Goal: Task Accomplishment & Management: Use online tool/utility

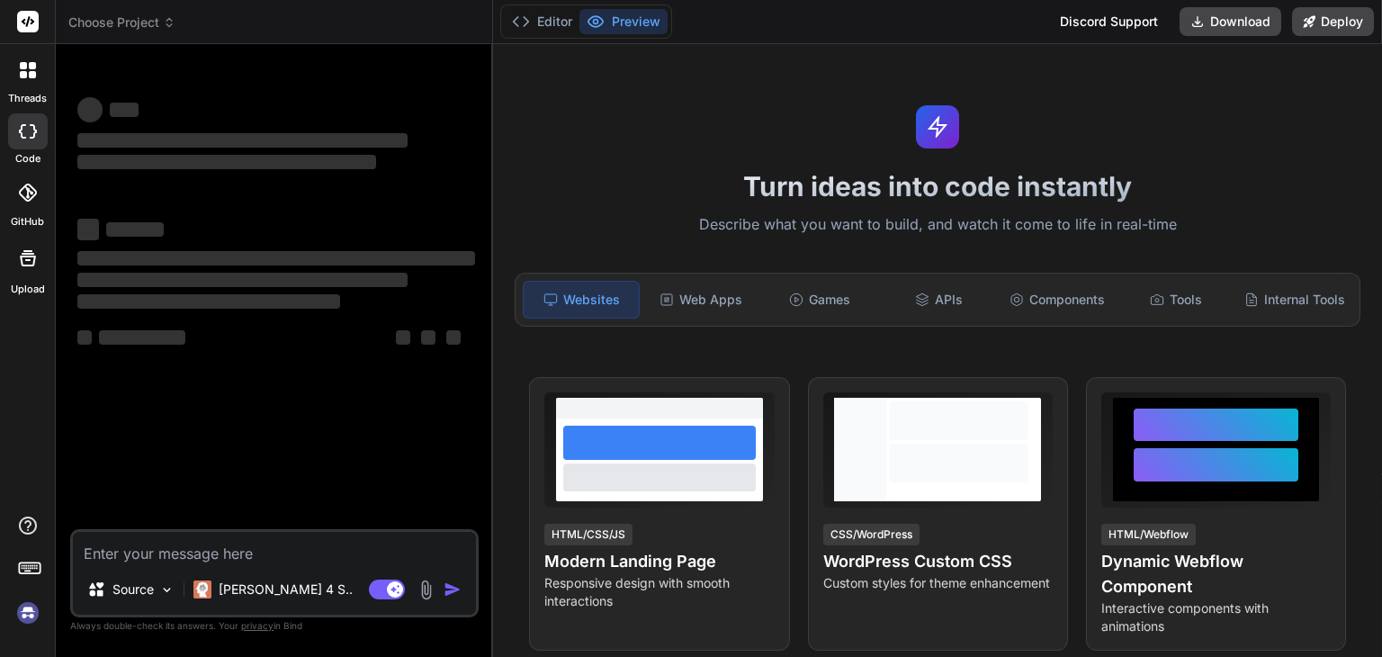
type textarea "x"
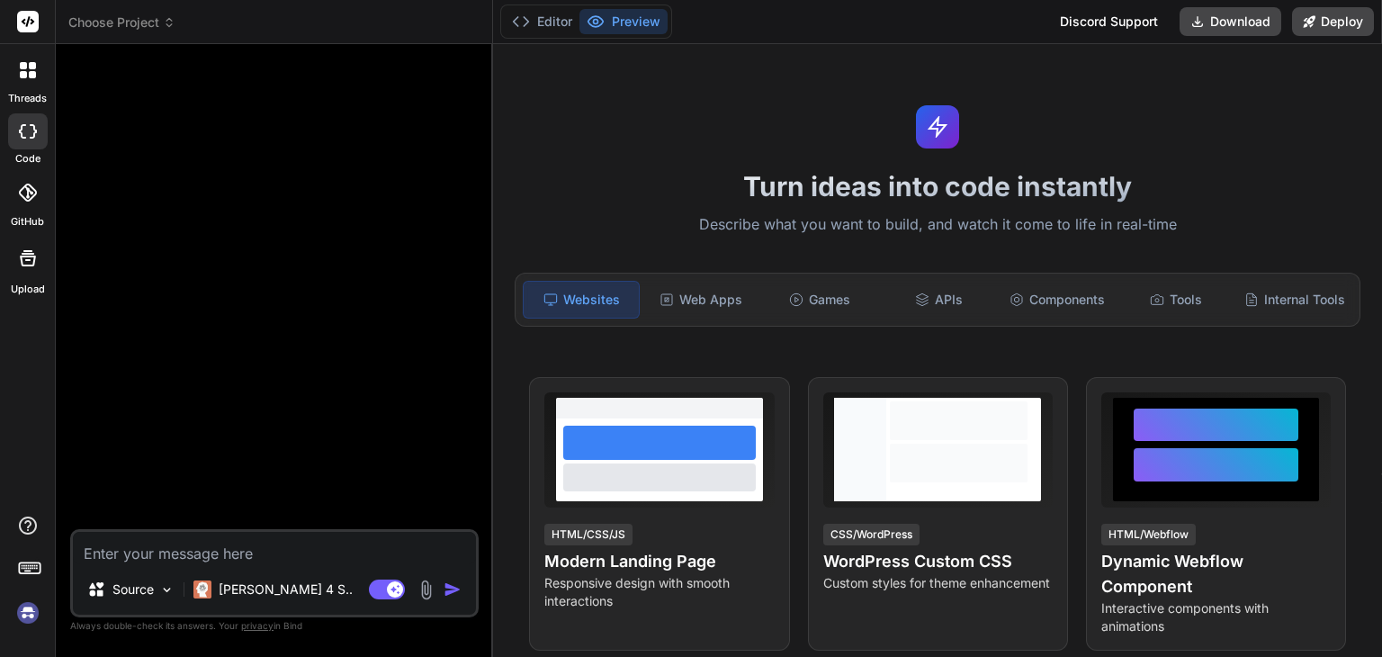
click at [171, 26] on icon at bounding box center [168, 25] width 5 height 3
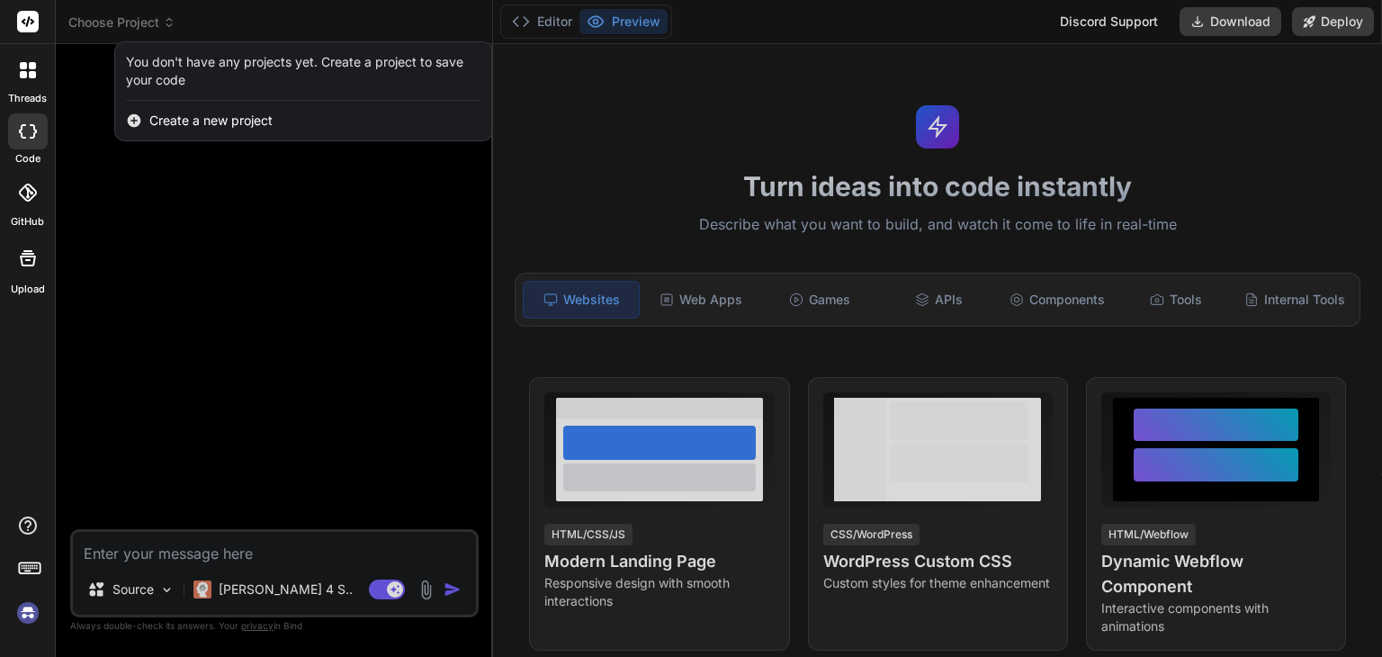
click at [188, 271] on div at bounding box center [691, 328] width 1382 height 657
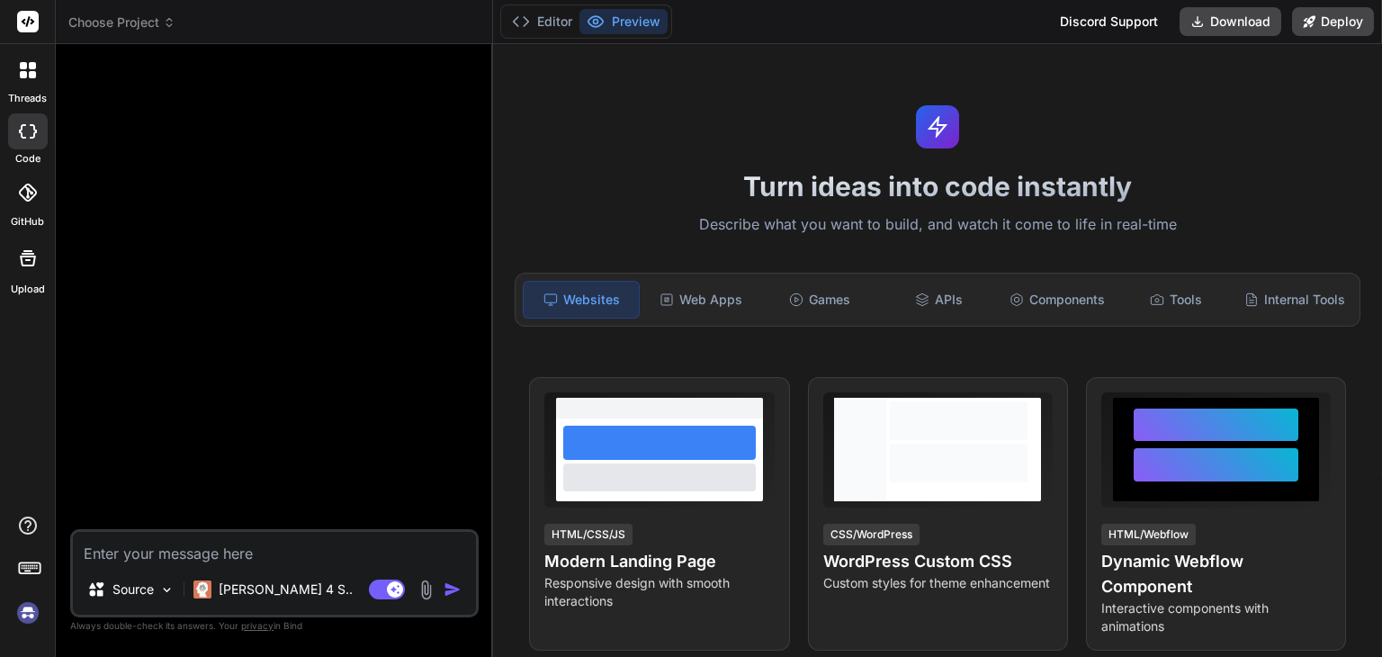
click at [146, 21] on span "Choose Project" at bounding box center [121, 22] width 107 height 18
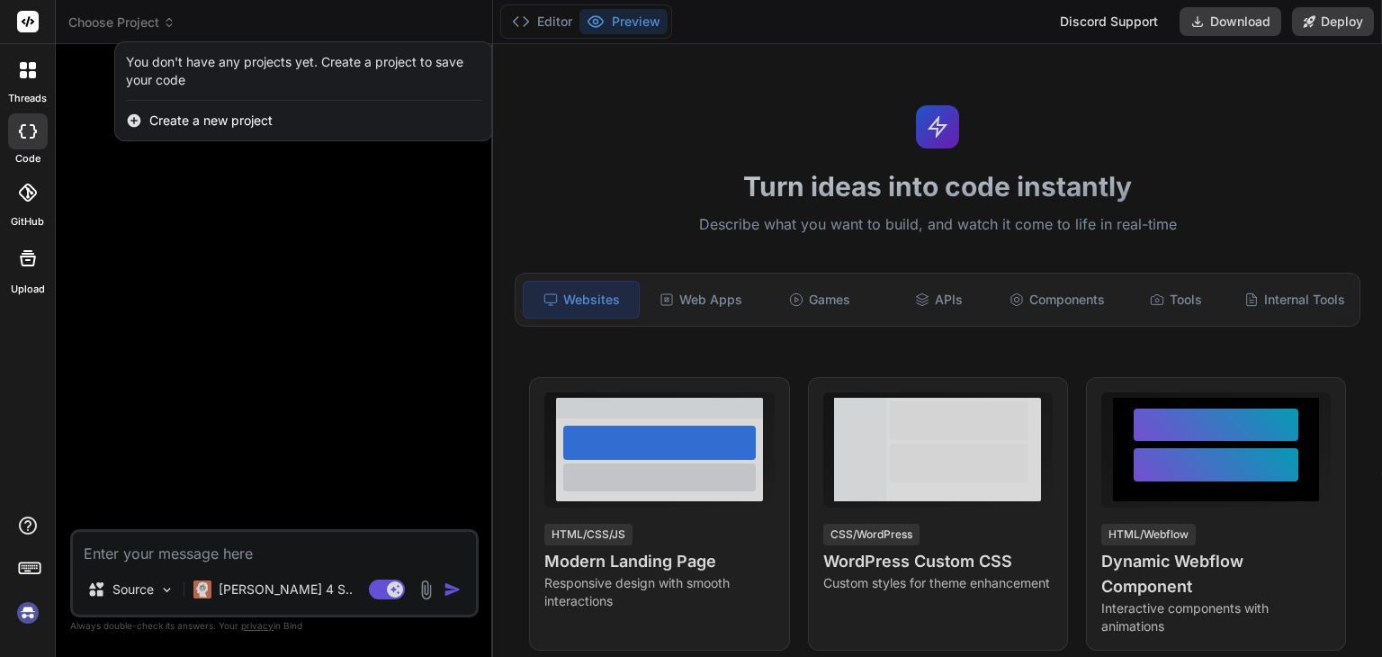
click at [207, 120] on span "Create a new project" at bounding box center [210, 121] width 123 height 18
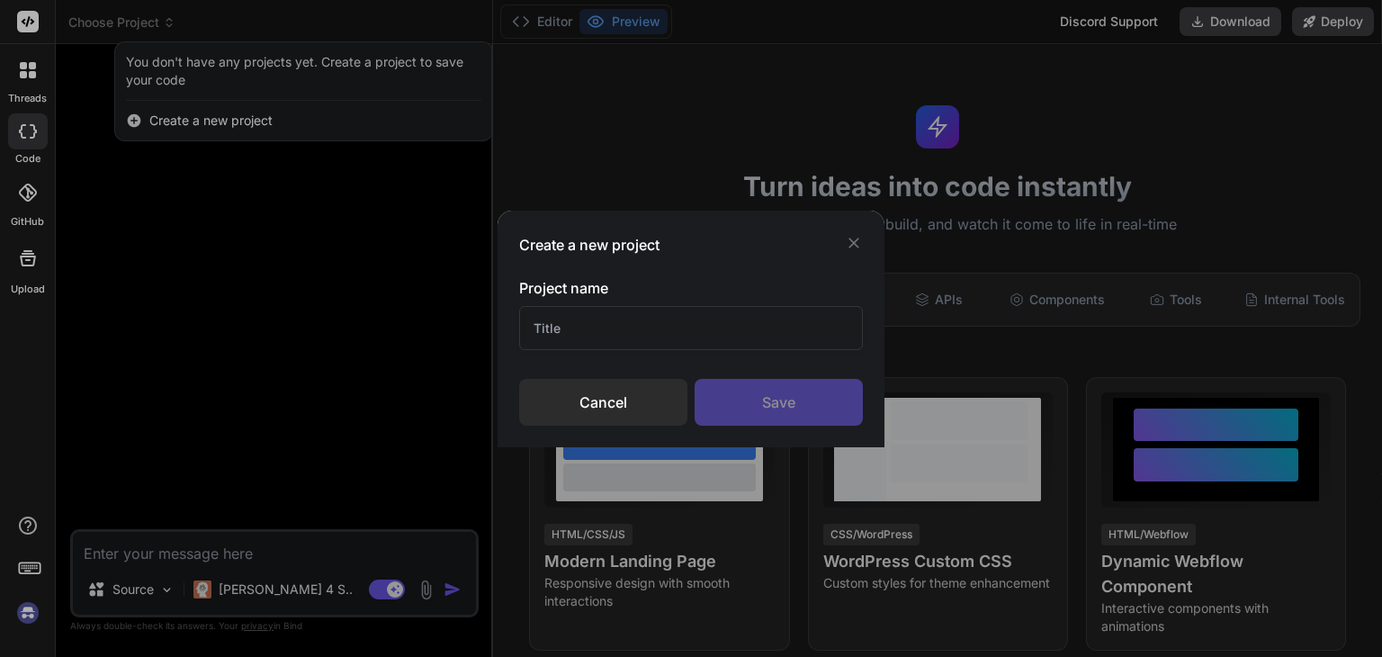
click at [707, 312] on input "text" at bounding box center [691, 328] width 344 height 44
type input "W"
type input "OnlyWhatsNeeded"
click at [821, 413] on div "Save" at bounding box center [779, 402] width 168 height 47
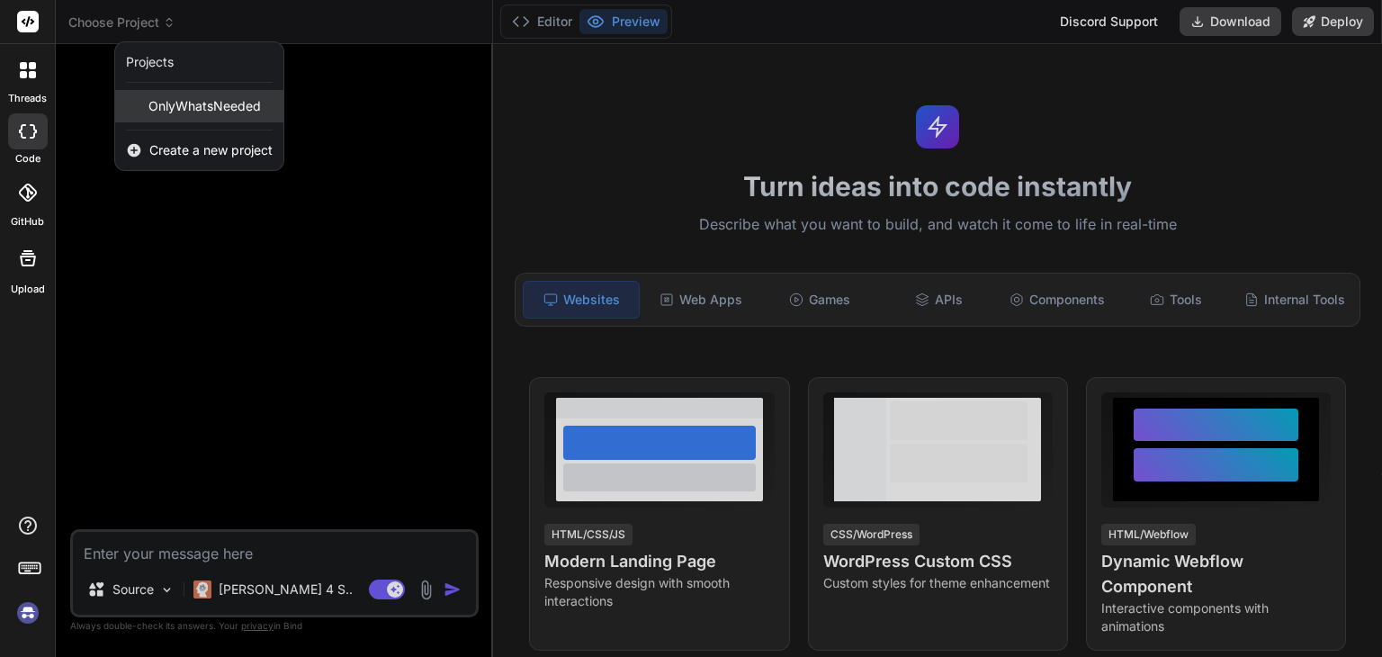
click at [202, 105] on span "OnlyWhatsNeeded" at bounding box center [204, 106] width 112 height 18
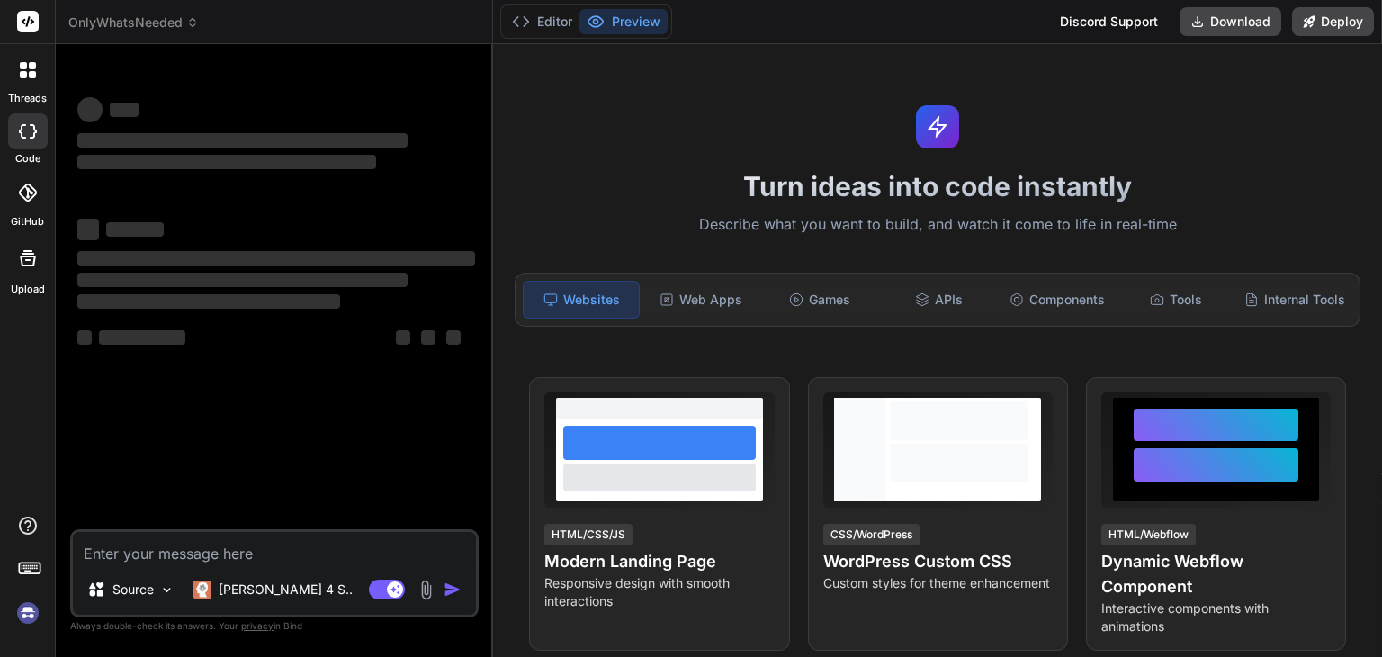
type textarea "x"
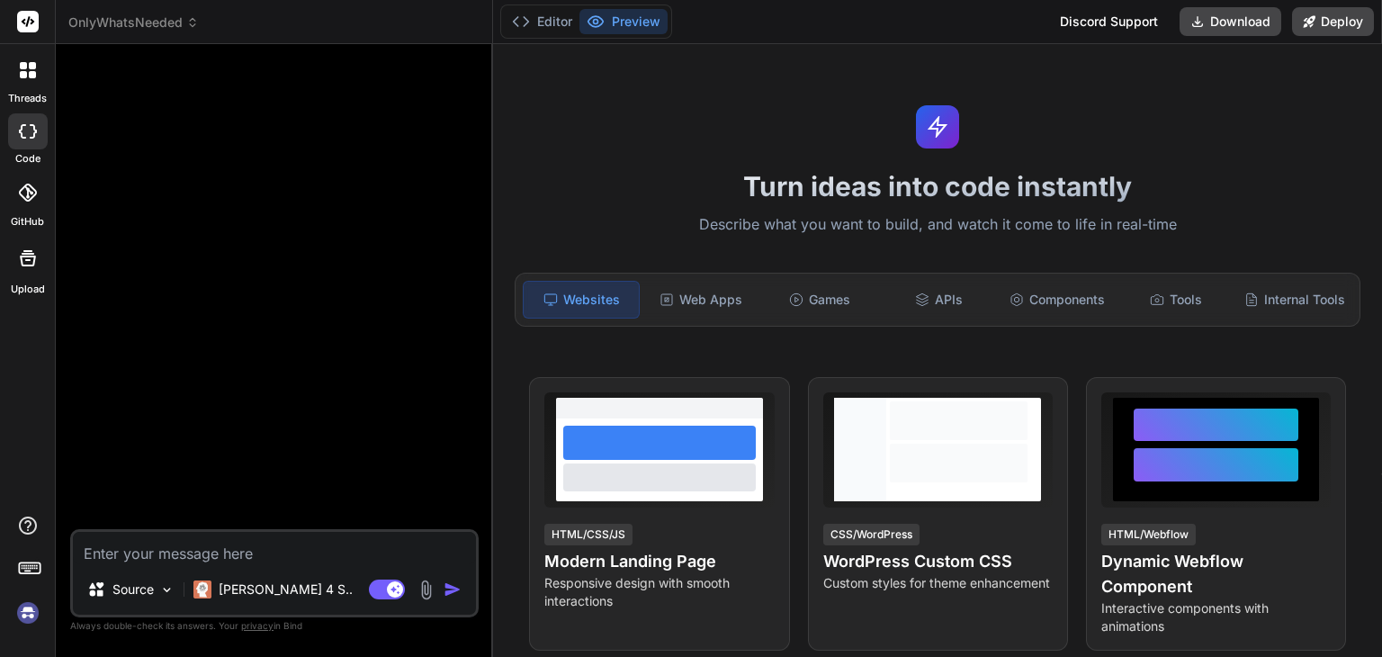
click at [114, 564] on div "Source Claude 4 S.. Agent Mode. When this toggle is activated, AI automatically…" at bounding box center [274, 573] width 408 height 88
click at [128, 553] on textarea at bounding box center [274, 548] width 403 height 32
paste textarea "[URL][DOMAIN_NAME] Please improve above mentioned websited by refering below po…"
type textarea "[URL][DOMAIN_NAME] Please improve above mentioned websited by refering below po…"
type textarea "x"
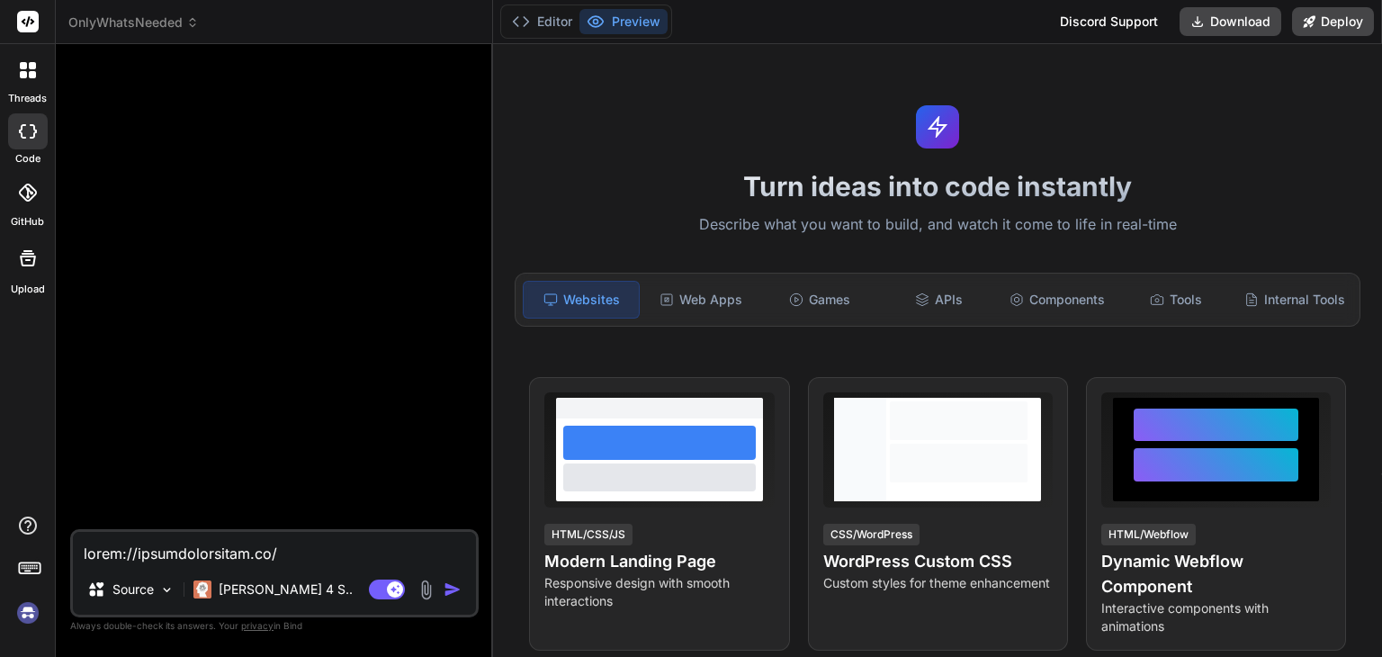
scroll to position [498, 0]
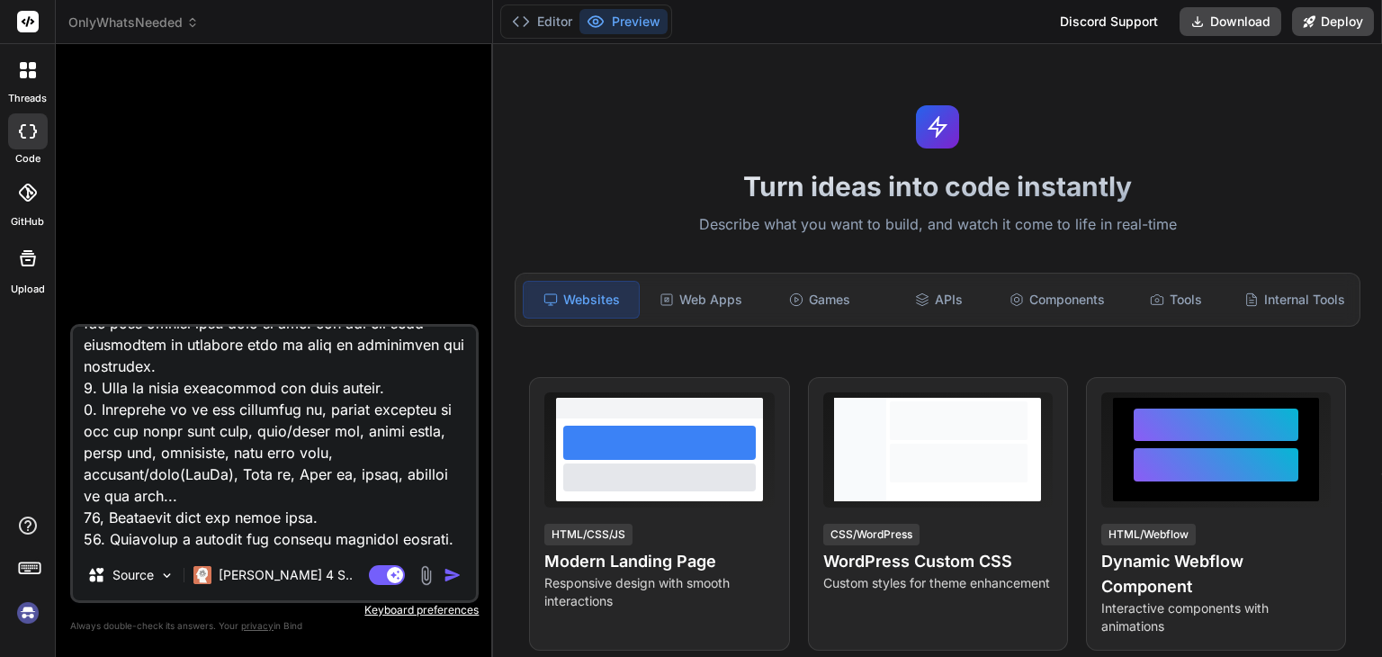
type textarea "[URL][DOMAIN_NAME] Please improve above mentioned websited by refering below po…"
click at [444, 570] on img "button" at bounding box center [453, 575] width 18 height 18
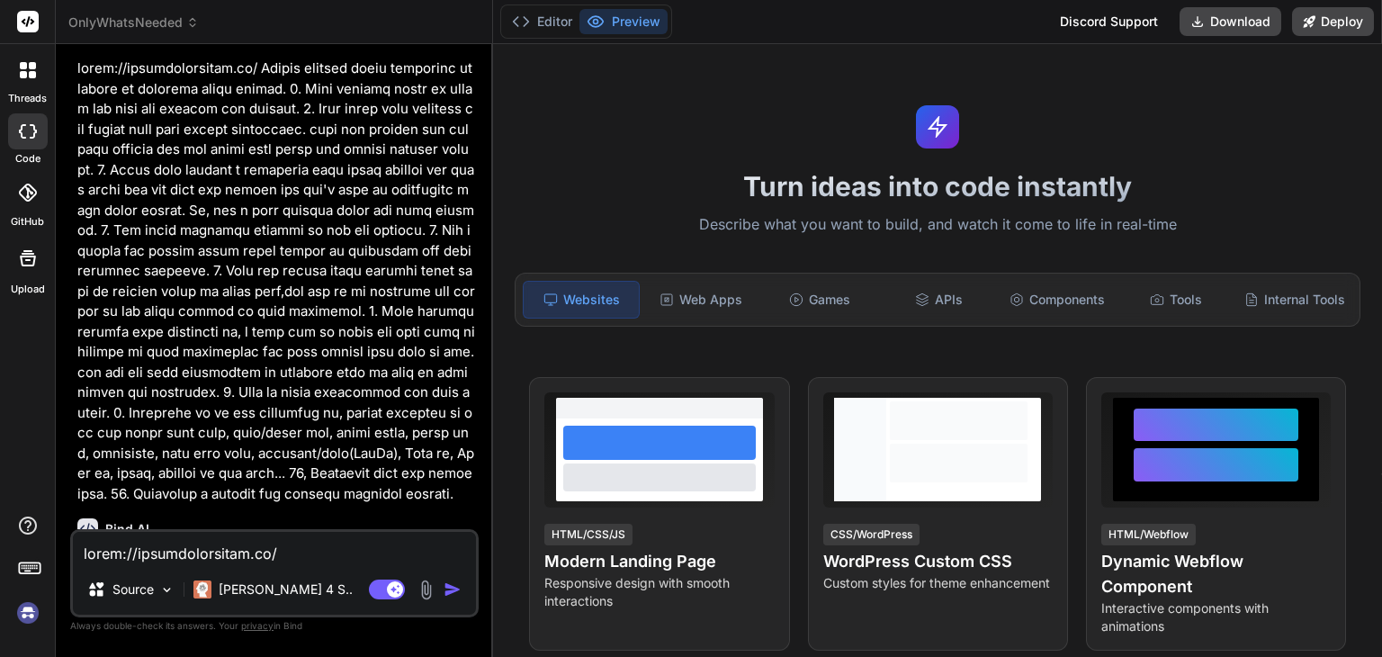
scroll to position [266, 0]
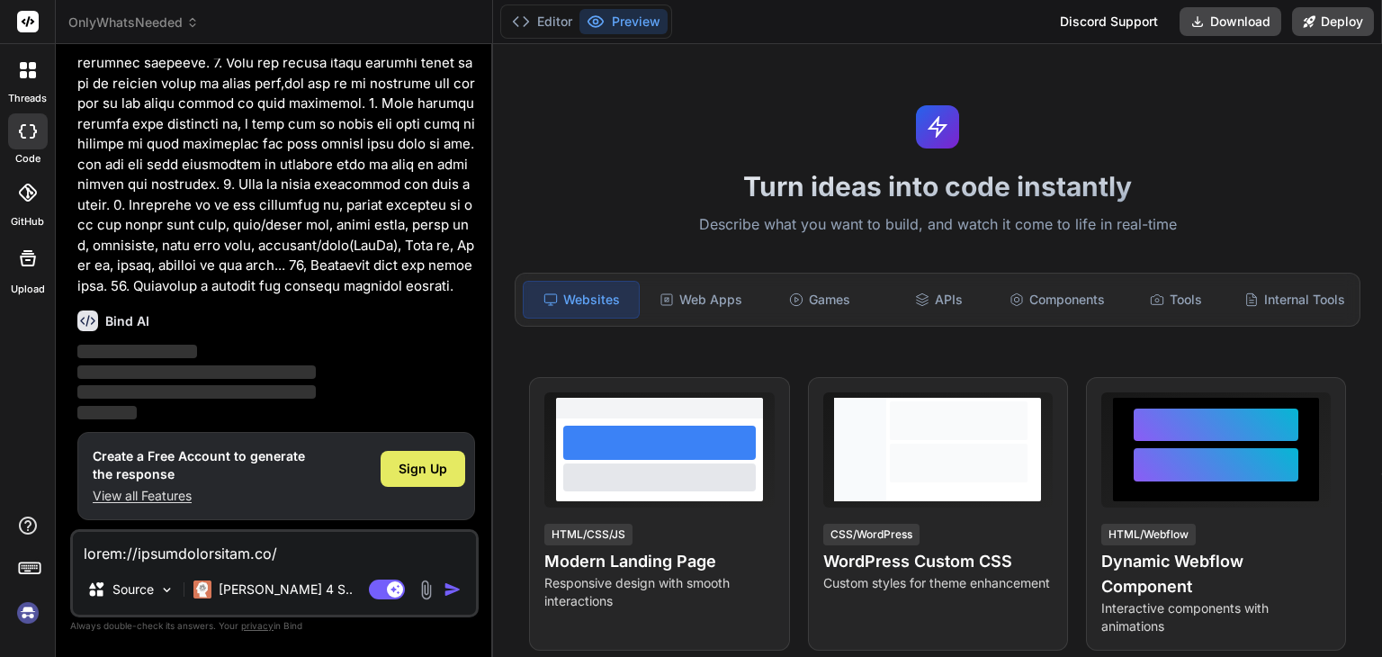
click at [448, 485] on div "Sign Up" at bounding box center [423, 469] width 85 height 36
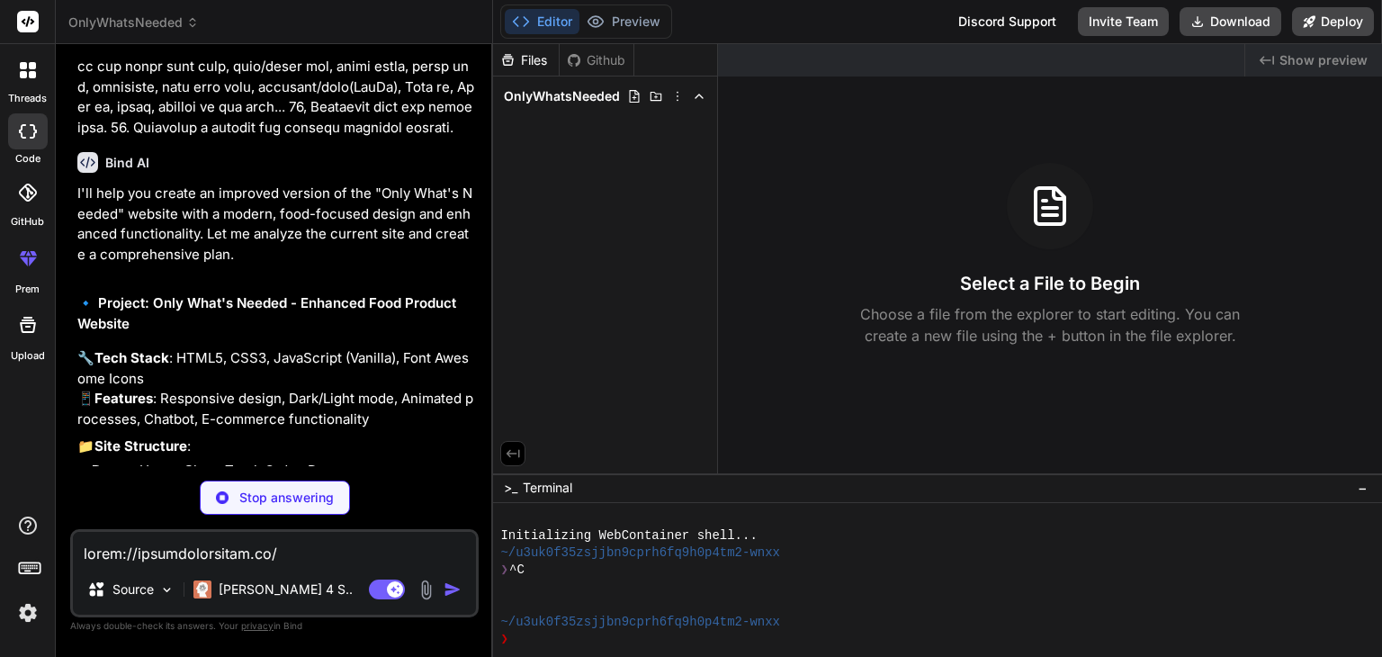
scroll to position [459, 0]
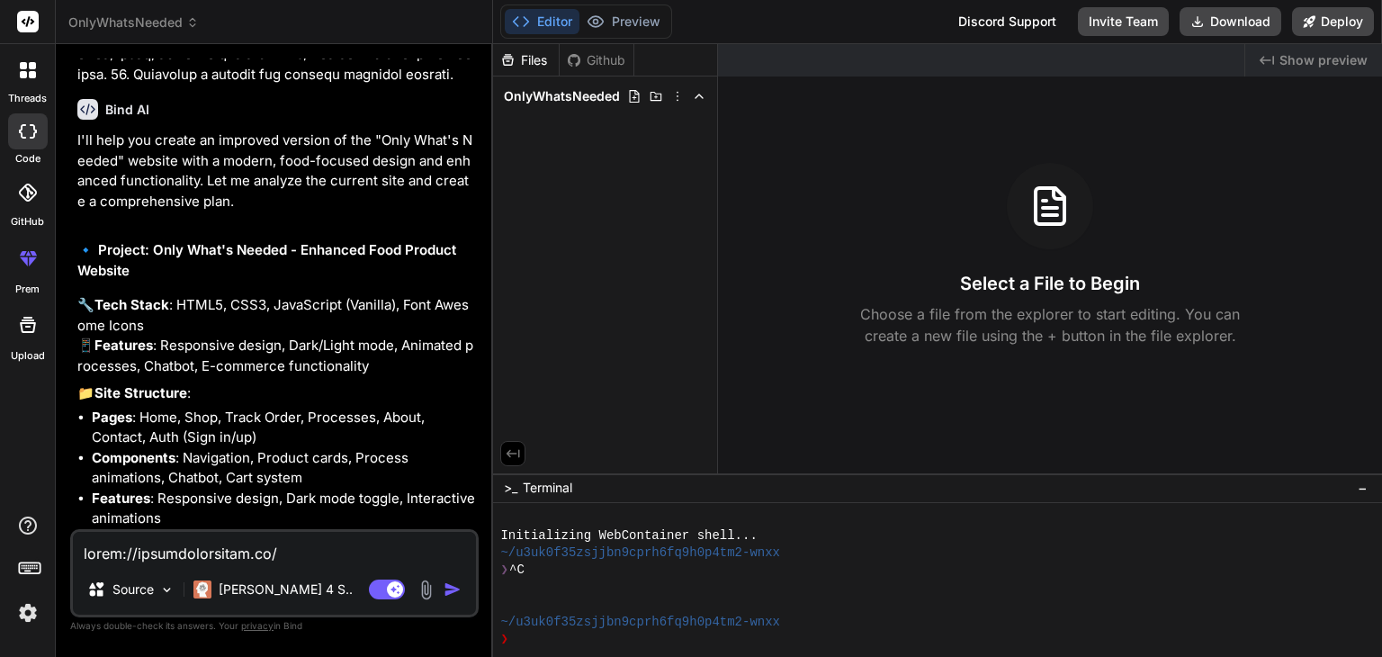
type textarea "x"
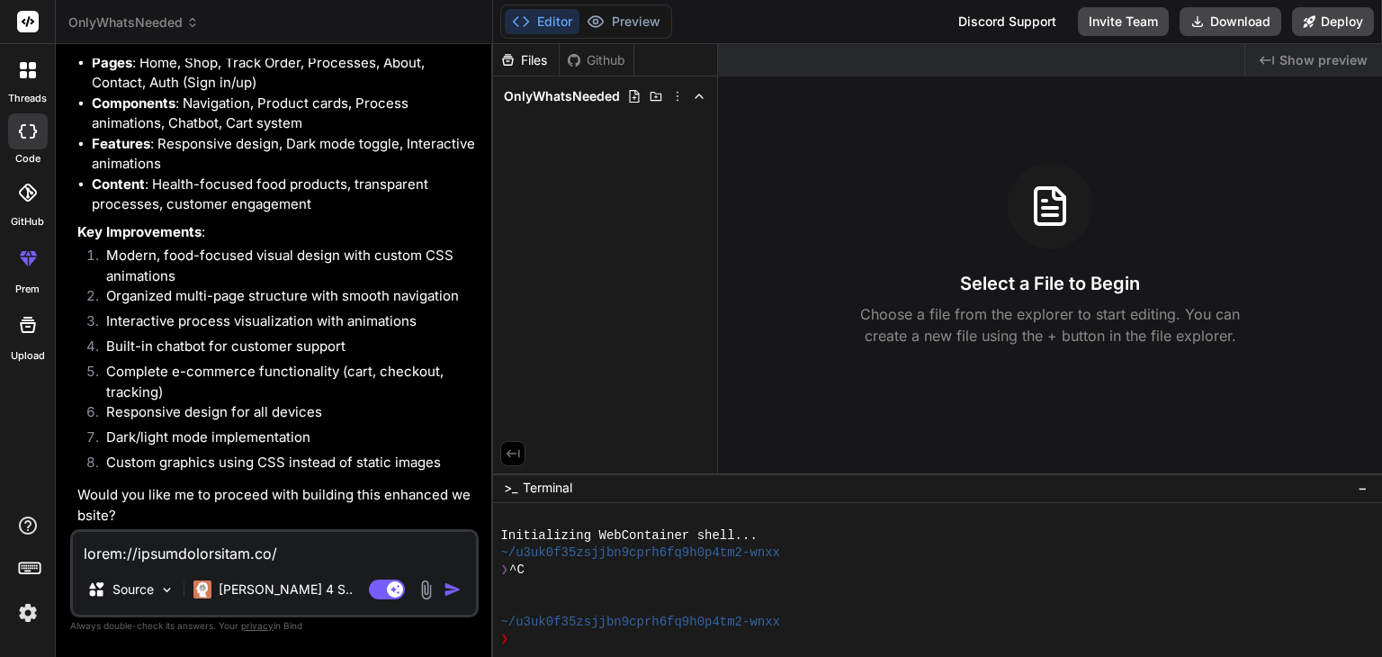
scroll to position [832, 0]
click at [142, 546] on textarea at bounding box center [274, 548] width 403 height 32
type textarea "Y"
type textarea "x"
type textarea "Ye"
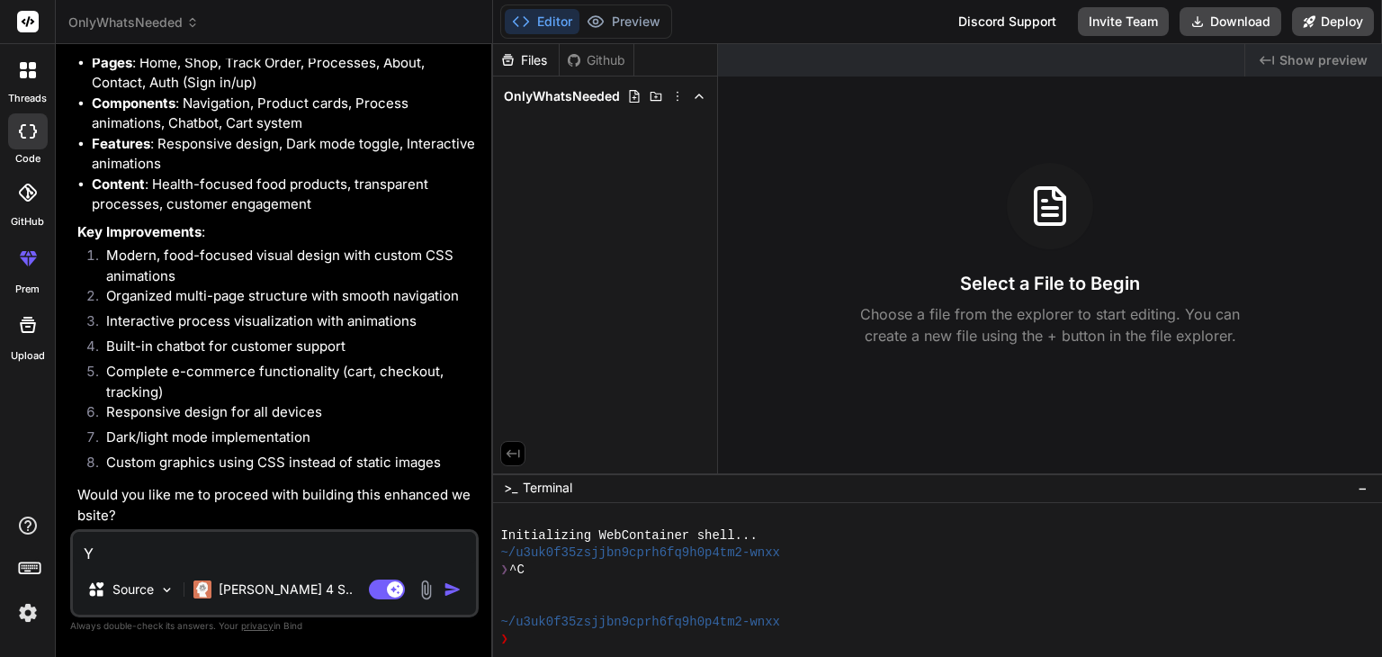
type textarea "x"
type textarea "Yes"
type textarea "x"
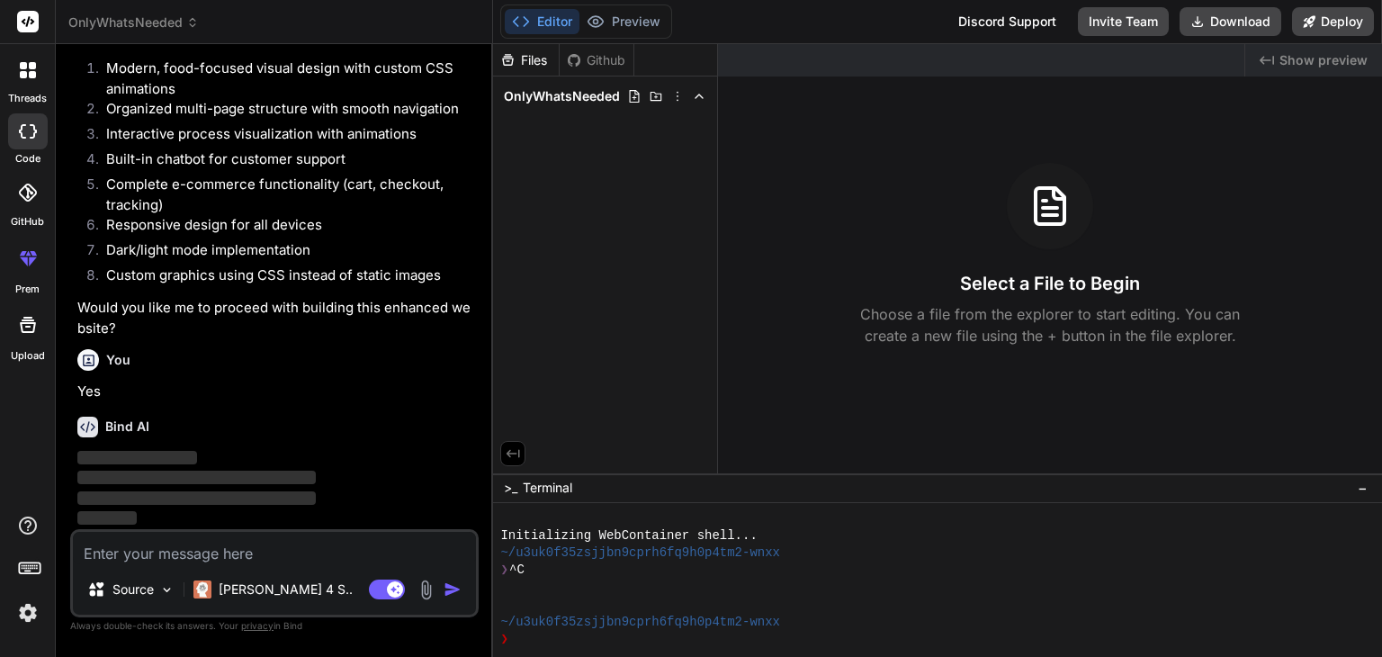
scroll to position [1019, 0]
click at [533, 253] on div "Files Github OnlyWhatsNeeded" at bounding box center [605, 258] width 225 height 429
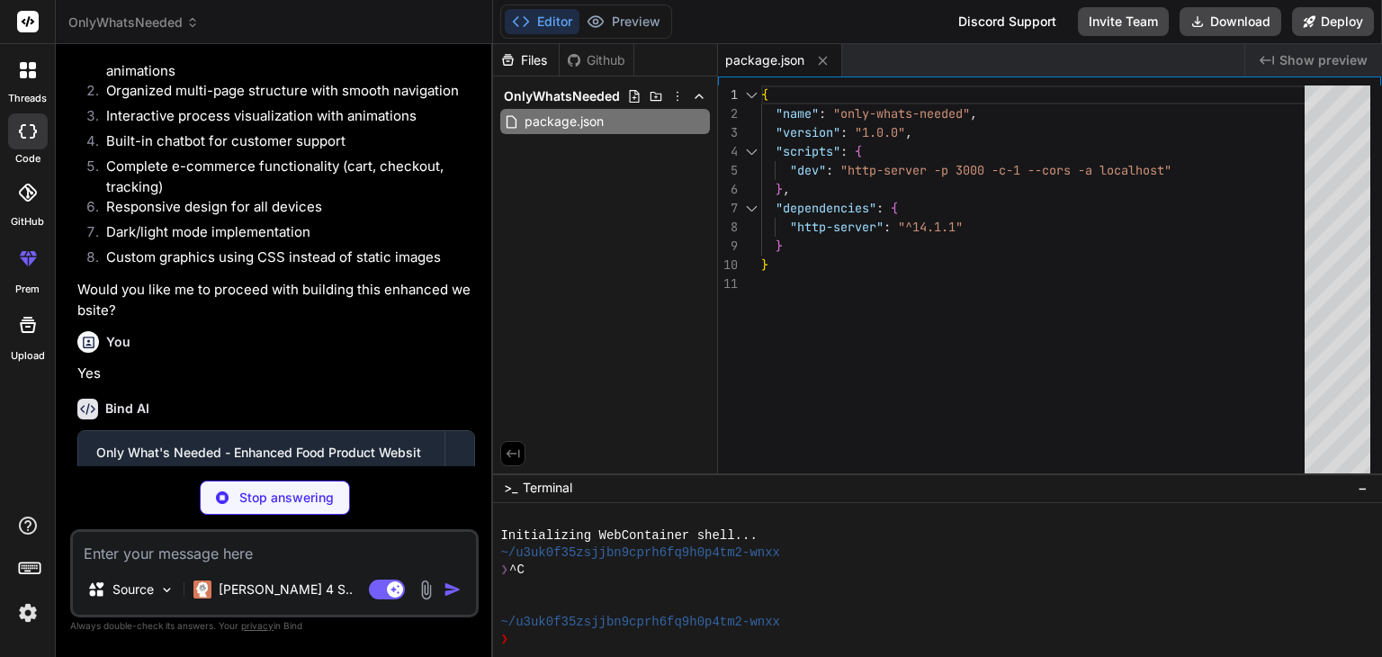
type textarea "x"
type textarea "<script src="script.js"></script> </body> </html>"
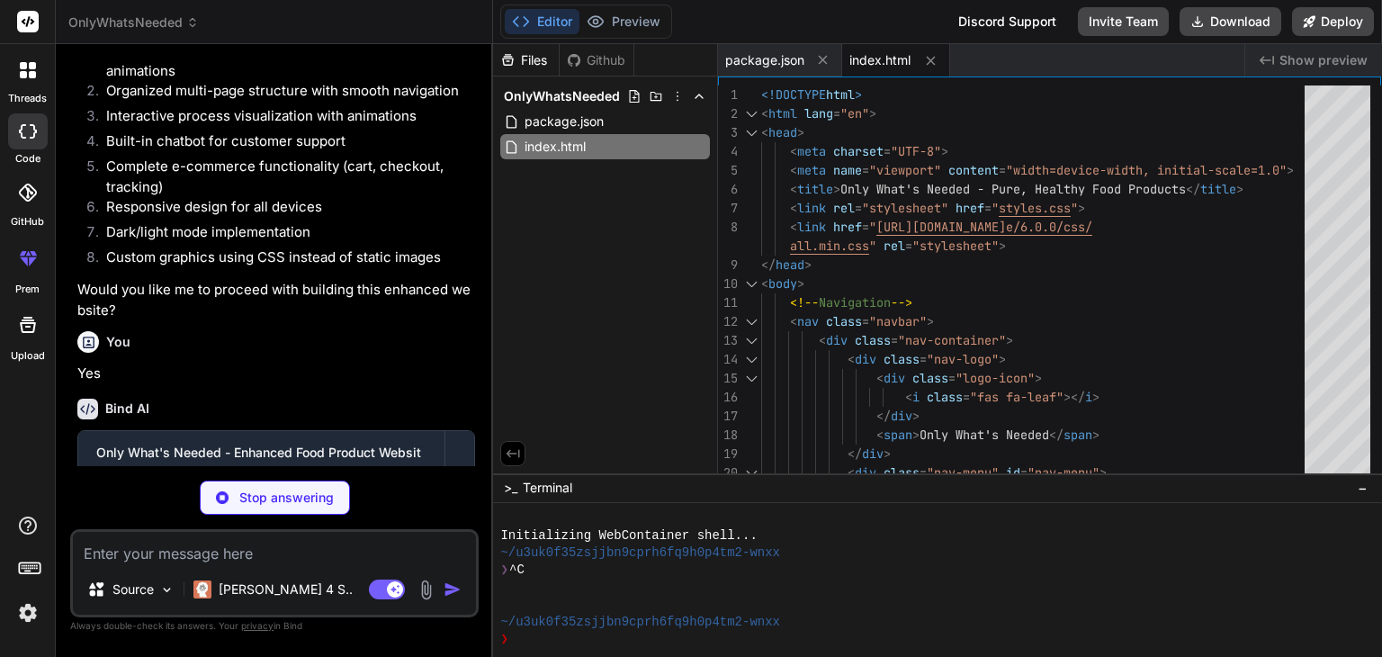
scroll to position [1191, 0]
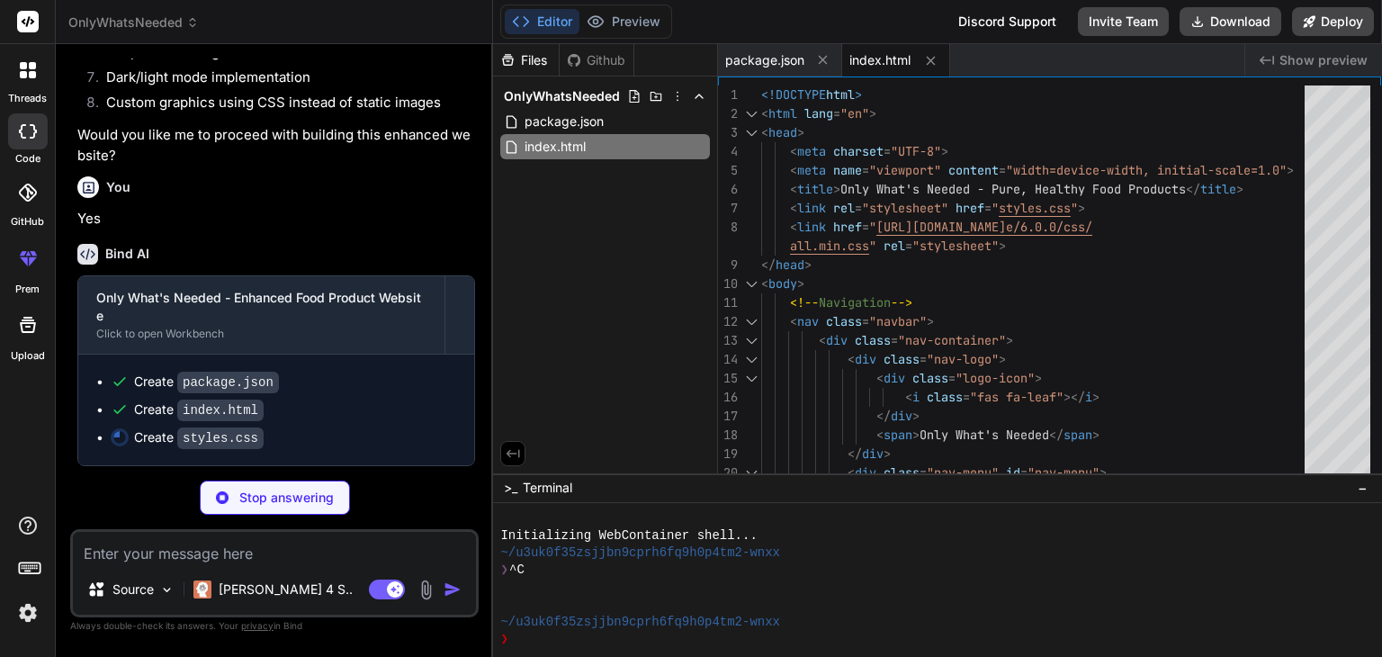
type textarea "x"
type textarea ".timeline-item:nth-child(3) { animation-delay: 0.3s; } .timeline-item:nth-child…"
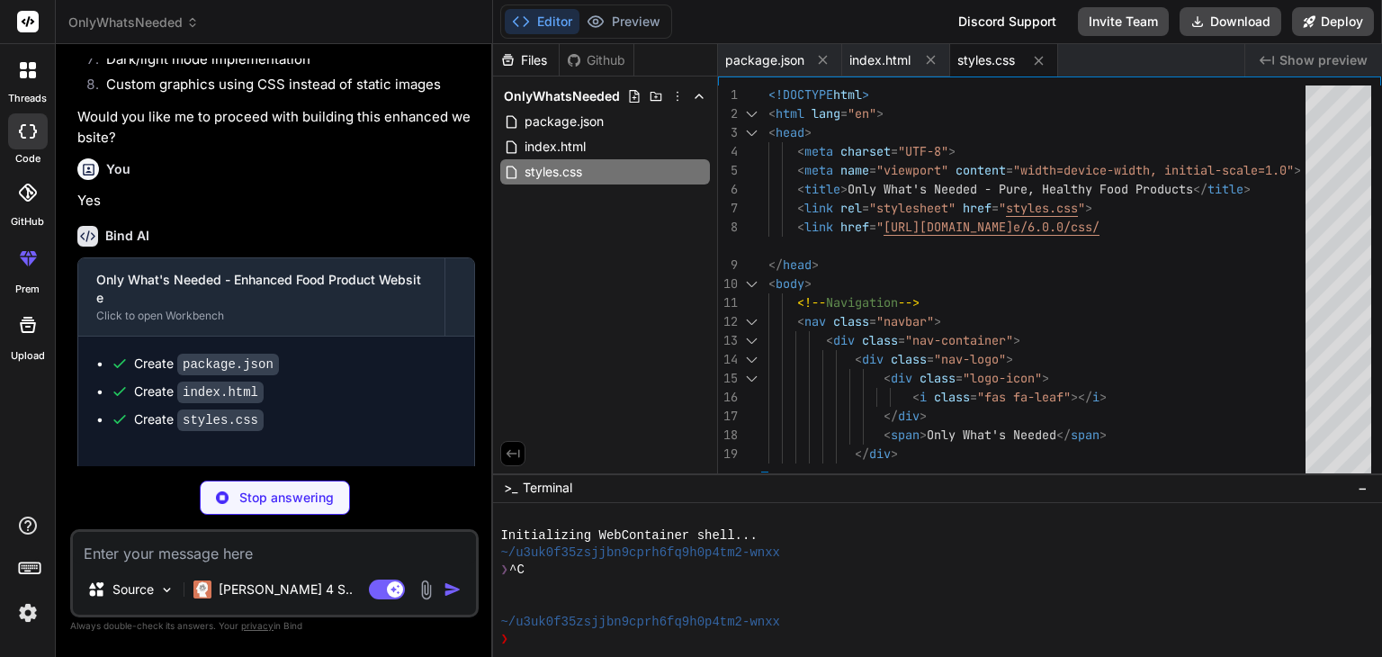
type textarea "x"
type textarea "} // Make functions globally accessible for onclick handlers window.updateQuant…"
type textarea "x"
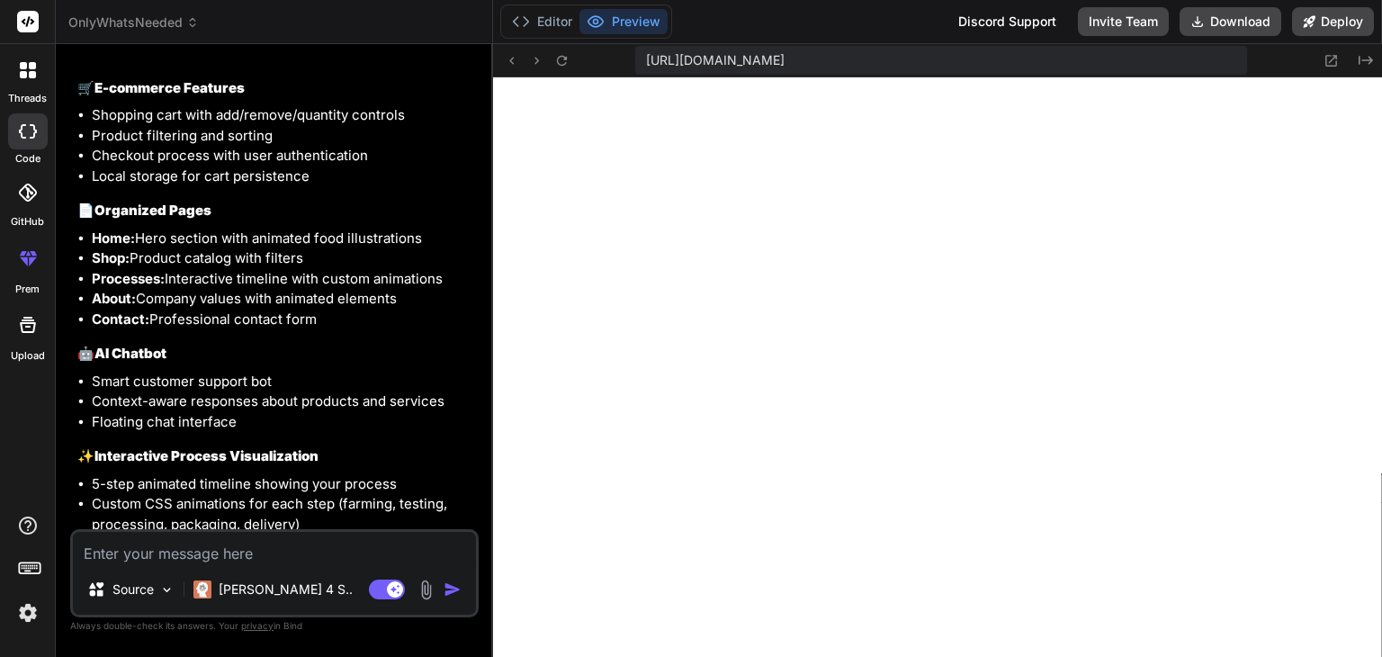
scroll to position [2419, 0]
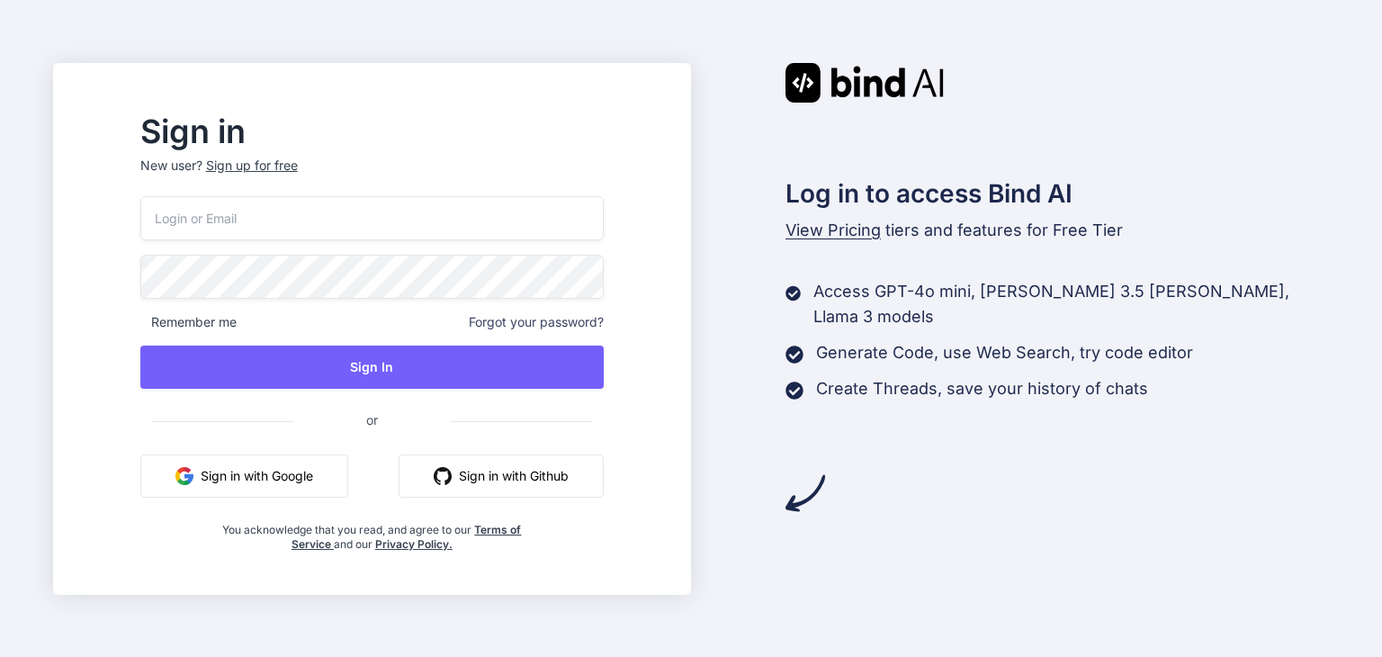
click at [292, 490] on button "Sign in with Google" at bounding box center [244, 475] width 208 height 43
